Goal: Entertainment & Leisure: Consume media (video, audio)

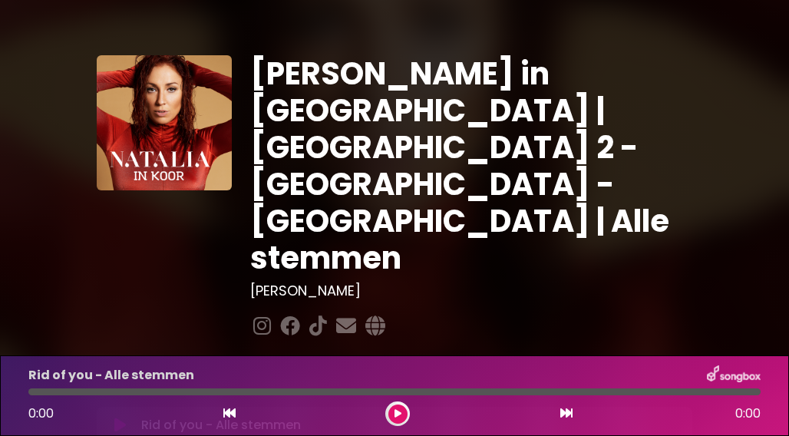
click at [398, 414] on icon at bounding box center [398, 413] width 7 height 9
click at [74, 392] on div at bounding box center [394, 392] width 733 height 7
click at [149, 392] on div at bounding box center [394, 392] width 733 height 7
click at [131, 393] on div at bounding box center [91, 392] width 126 height 7
click at [240, 385] on div "Rid of you - Alle stemmen 1:13 3:32" at bounding box center [394, 396] width 751 height 61
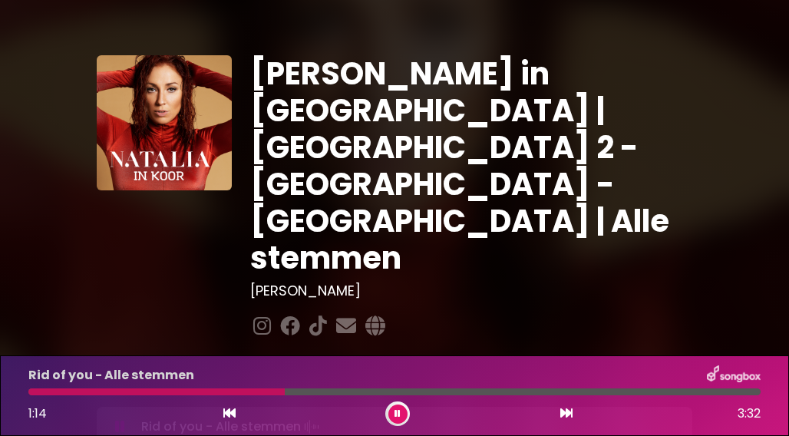
click at [250, 396] on div "Rid of you - Alle stemmen 1:14 3:32" at bounding box center [394, 396] width 751 height 61
click at [243, 392] on div at bounding box center [159, 392] width 262 height 7
click at [352, 393] on div at bounding box center [394, 392] width 733 height 7
click at [479, 386] on div "Rid of you - Alle stemmen 2:20 3:32" at bounding box center [394, 396] width 751 height 61
click at [488, 391] on div at bounding box center [273, 392] width 491 height 7
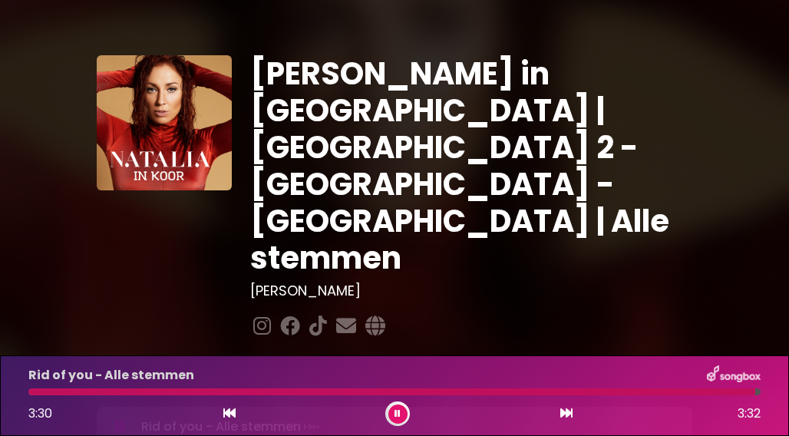
click at [567, 415] on icon at bounding box center [567, 413] width 12 height 12
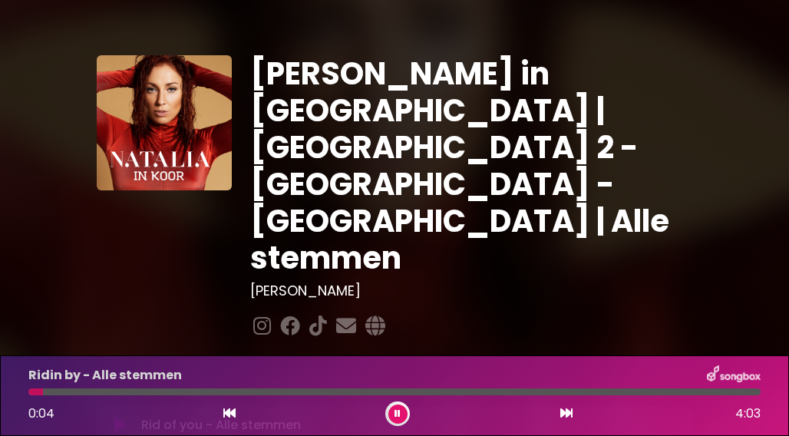
click at [131, 389] on div at bounding box center [394, 392] width 733 height 7
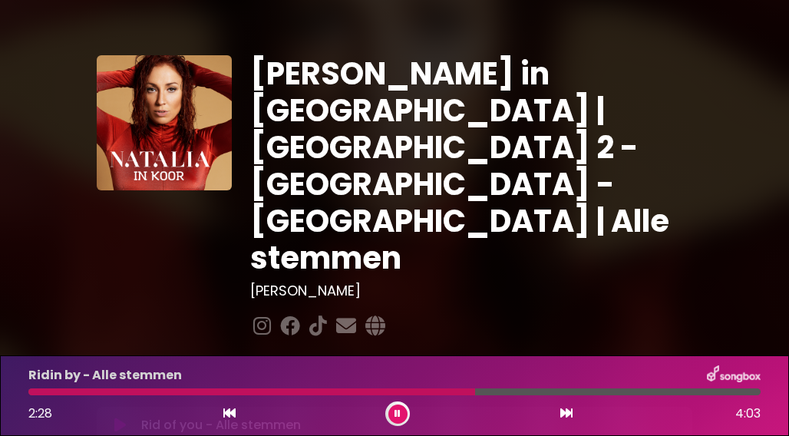
click at [491, 389] on div at bounding box center [394, 392] width 733 height 7
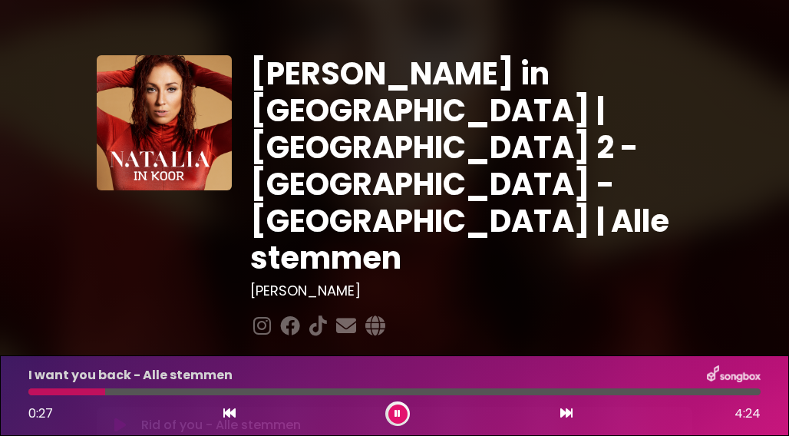
click at [187, 390] on div at bounding box center [394, 392] width 733 height 7
click at [169, 392] on div at bounding box center [110, 392] width 164 height 7
click at [161, 394] on div at bounding box center [100, 392] width 144 height 7
click at [277, 394] on div at bounding box center [394, 392] width 733 height 7
click at [317, 389] on div at bounding box center [394, 392] width 733 height 7
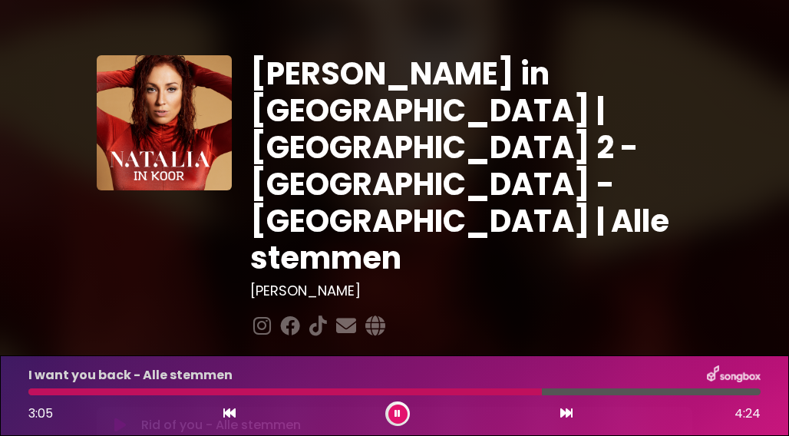
click at [574, 392] on div at bounding box center [394, 392] width 733 height 7
click at [560, 394] on div at bounding box center [303, 392] width 551 height 7
click at [560, 394] on div at bounding box center [394, 392] width 733 height 7
click at [571, 415] on icon at bounding box center [567, 413] width 12 height 12
click at [568, 415] on icon at bounding box center [567, 413] width 12 height 12
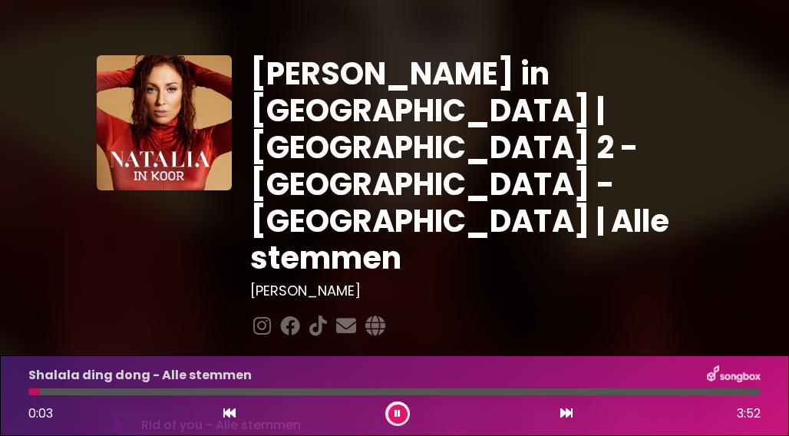
click at [62, 389] on div at bounding box center [394, 392] width 733 height 7
click at [213, 391] on div at bounding box center [394, 392] width 733 height 7
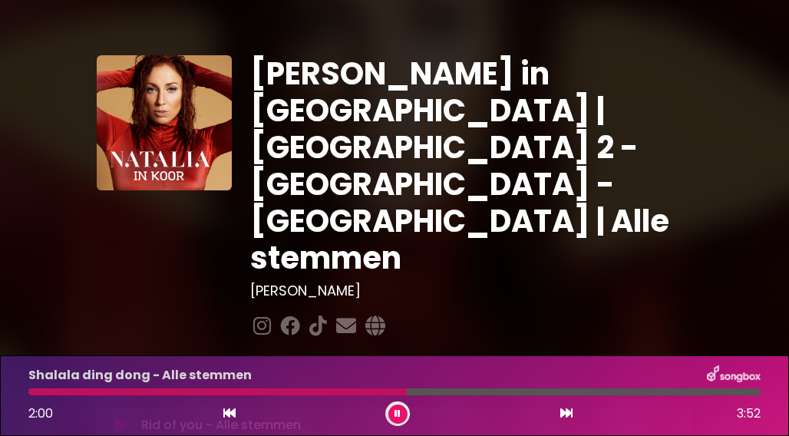
click at [423, 394] on div at bounding box center [394, 392] width 733 height 7
click at [576, 394] on div at bounding box center [394, 392] width 733 height 7
click at [567, 414] on icon at bounding box center [567, 413] width 12 height 12
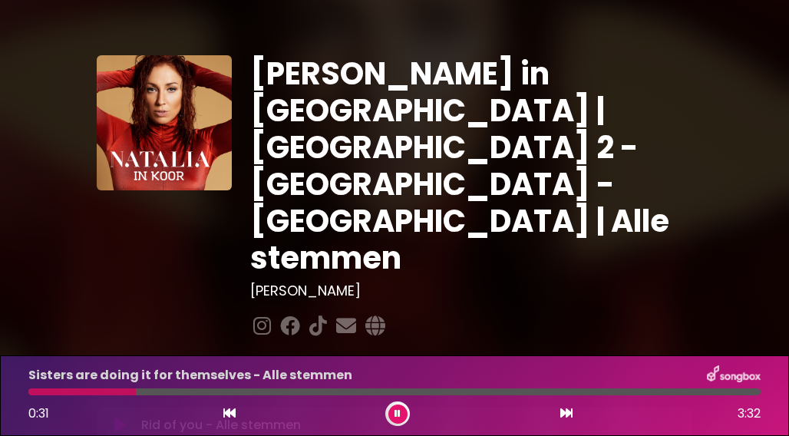
click at [157, 389] on div at bounding box center [394, 392] width 733 height 7
click at [145, 391] on div at bounding box center [94, 392] width 133 height 7
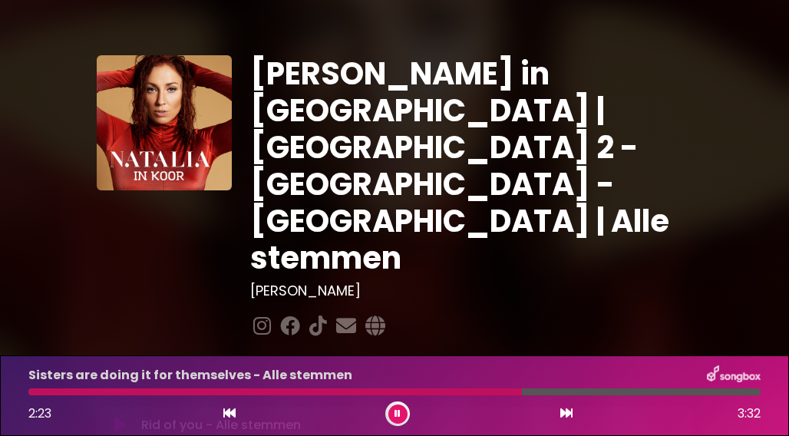
click at [471, 391] on div at bounding box center [275, 392] width 494 height 7
click at [468, 391] on div at bounding box center [257, 392] width 458 height 7
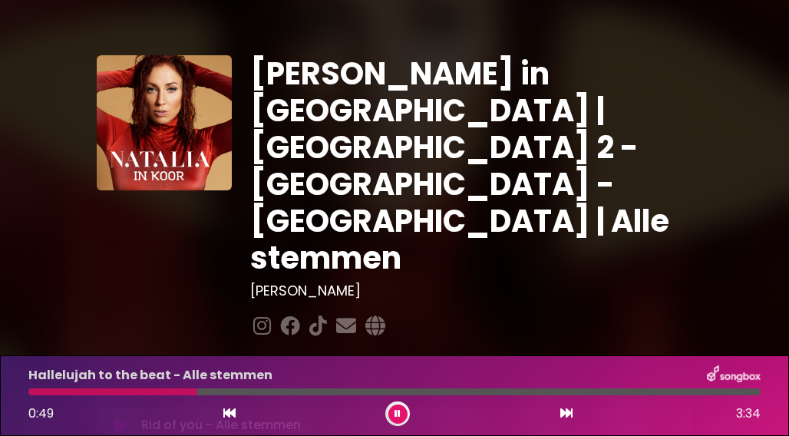
click at [277, 392] on div at bounding box center [394, 392] width 733 height 7
click at [303, 391] on div at bounding box center [394, 392] width 733 height 7
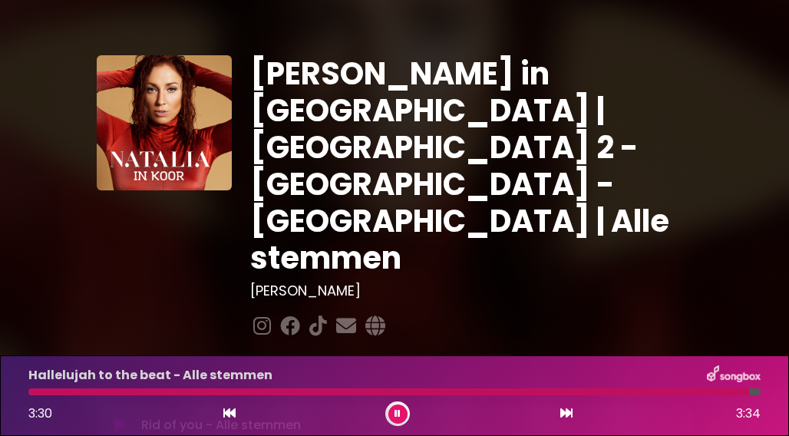
click at [568, 418] on icon at bounding box center [567, 413] width 12 height 12
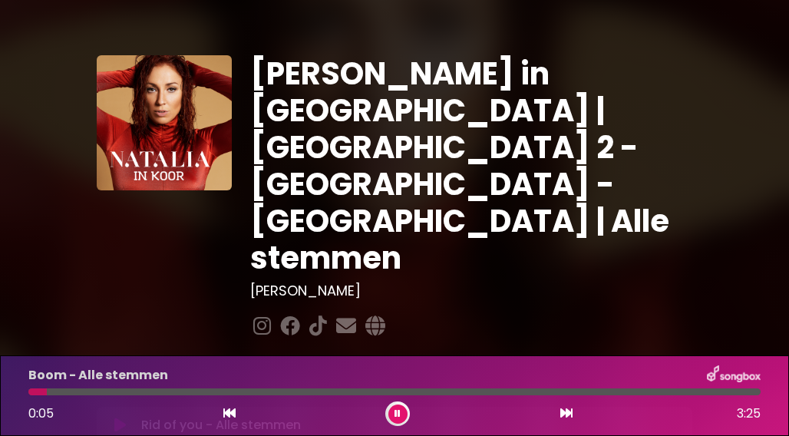
click at [58, 391] on div at bounding box center [394, 392] width 733 height 7
click at [78, 392] on div at bounding box center [394, 392] width 733 height 7
click at [134, 391] on div at bounding box center [95, 392] width 134 height 7
click at [118, 392] on div at bounding box center [85, 392] width 115 height 7
click at [107, 393] on div at bounding box center [76, 392] width 97 height 7
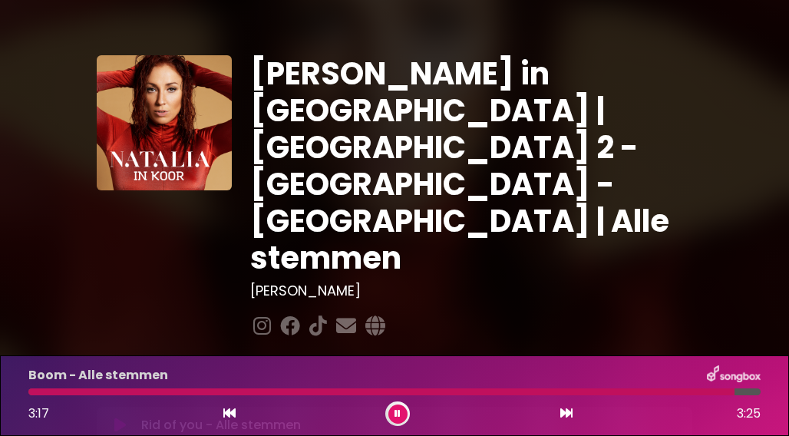
click at [398, 415] on icon at bounding box center [398, 414] width 8 height 11
click at [567, 406] on button at bounding box center [567, 414] width 14 height 20
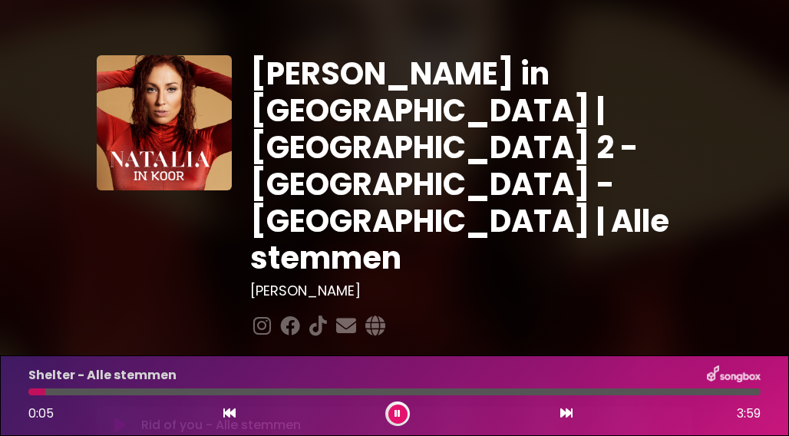
click at [86, 394] on div at bounding box center [394, 392] width 733 height 7
click at [109, 394] on div at bounding box center [394, 392] width 733 height 7
click at [221, 395] on div at bounding box center [394, 392] width 733 height 7
click at [227, 394] on div at bounding box center [394, 392] width 733 height 7
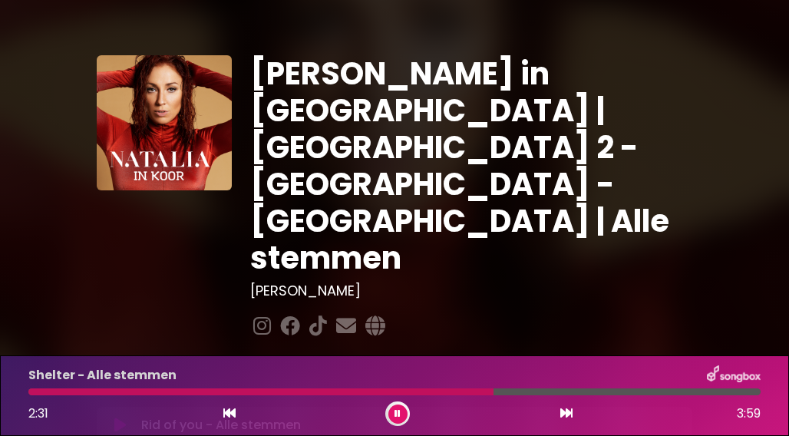
click at [620, 391] on div at bounding box center [394, 392] width 733 height 7
click at [561, 413] on icon at bounding box center [567, 413] width 12 height 12
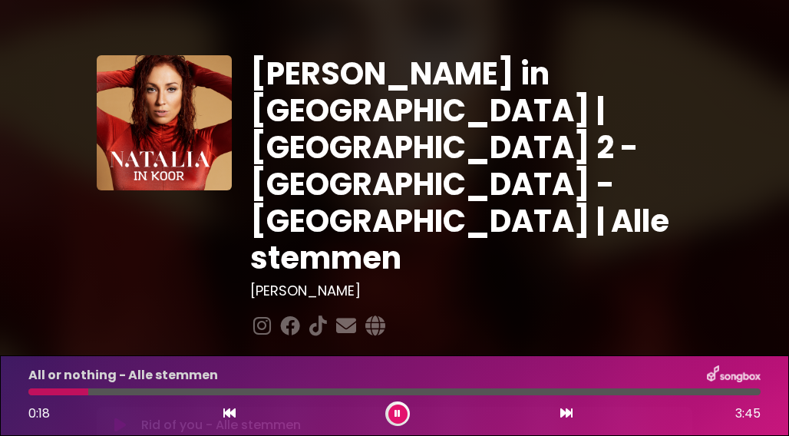
click at [109, 389] on div at bounding box center [394, 392] width 733 height 7
click at [163, 392] on div at bounding box center [120, 392] width 184 height 7
click at [130, 391] on div at bounding box center [100, 392] width 144 height 7
click at [319, 392] on div at bounding box center [394, 392] width 733 height 7
click at [310, 392] on div at bounding box center [176, 392] width 296 height 7
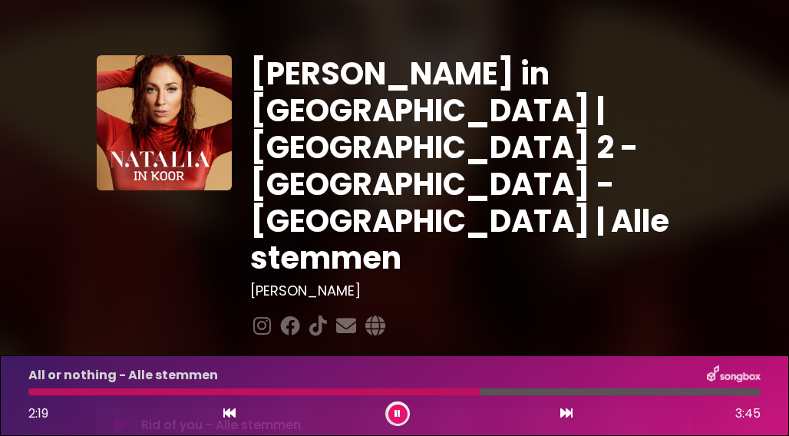
click at [392, 411] on button at bounding box center [398, 414] width 19 height 19
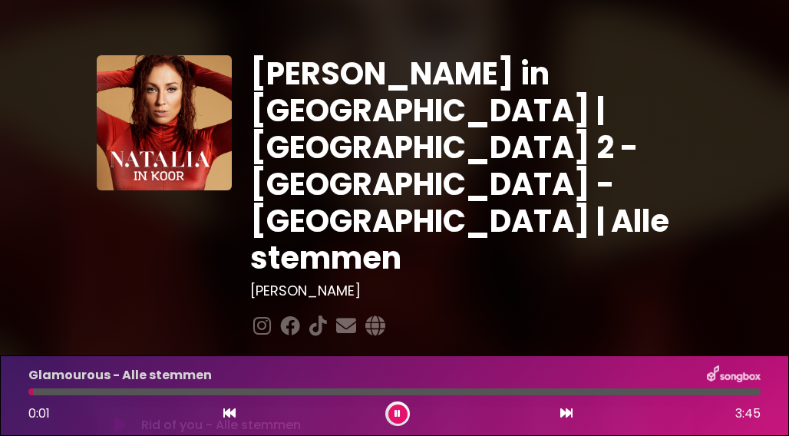
click at [393, 410] on button at bounding box center [398, 414] width 19 height 19
